Goal: Information Seeking & Learning: Understand process/instructions

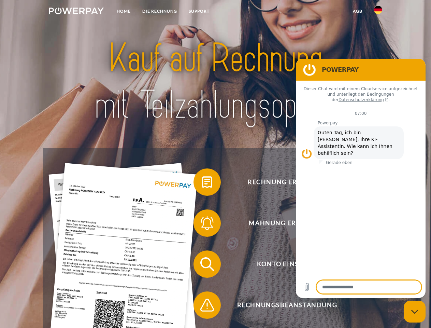
click at [76, 12] on img at bounding box center [76, 11] width 55 height 7
click at [378, 12] on img at bounding box center [378, 10] width 8 height 8
click at [357, 11] on link "agb" at bounding box center [357, 11] width 21 height 12
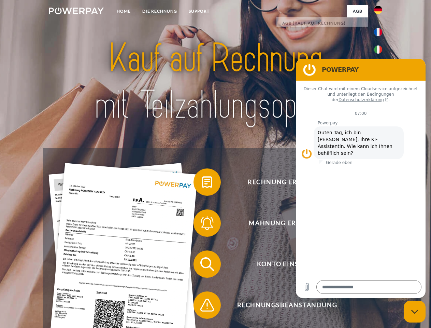
click at [202, 183] on span at bounding box center [197, 182] width 34 height 34
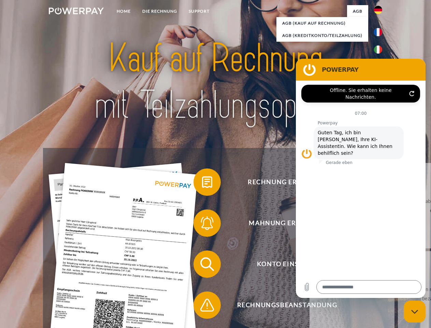
click at [202, 224] on div "Rechnung erhalten? Mahnung erhalten? Konto einsehen" at bounding box center [215, 284] width 345 height 273
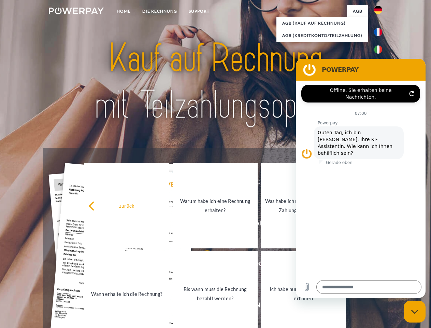
click at [202, 265] on link "Bis wann muss die Rechnung bezahlt werden?" at bounding box center [215, 293] width 85 height 85
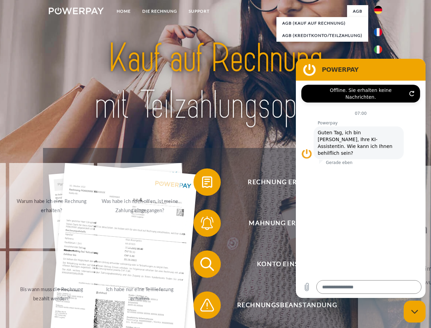
click at [202, 306] on span at bounding box center [197, 305] width 34 height 34
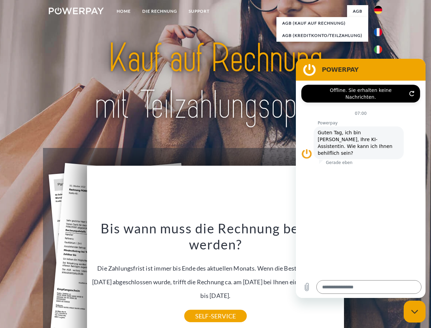
click at [415, 311] on icon "Messaging-Fenster schließen" at bounding box center [414, 311] width 7 height 4
type textarea "*"
